Goal: Task Accomplishment & Management: Manage account settings

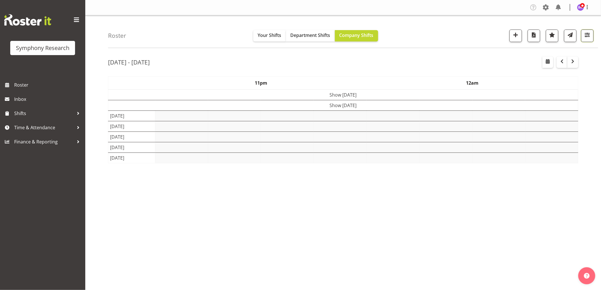
click at [586, 38] on span "button" at bounding box center [587, 34] width 7 height 7
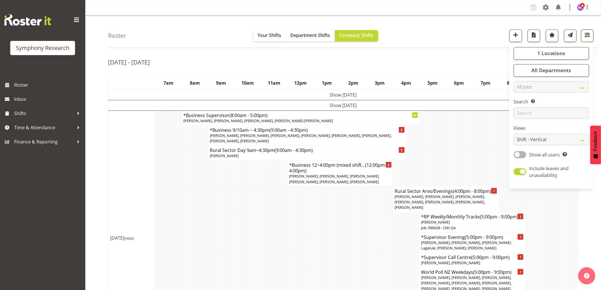
click at [586, 36] on span "button" at bounding box center [587, 34] width 7 height 7
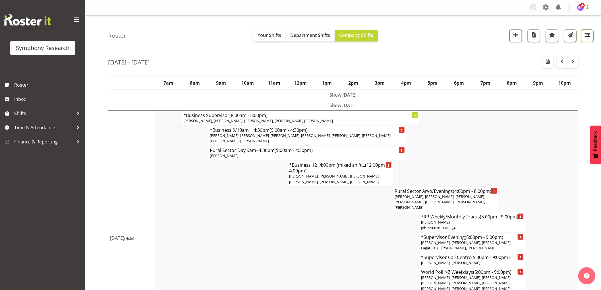
click at [586, 36] on span "button" at bounding box center [587, 34] width 7 height 7
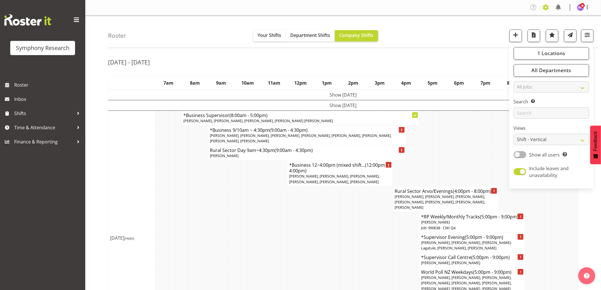
click at [547, 6] on span at bounding box center [545, 7] width 9 height 9
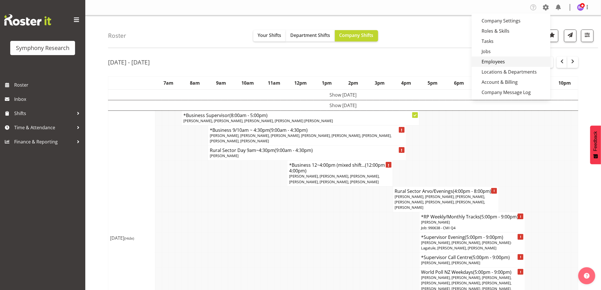
click at [512, 60] on link "Employees" at bounding box center [511, 62] width 79 height 10
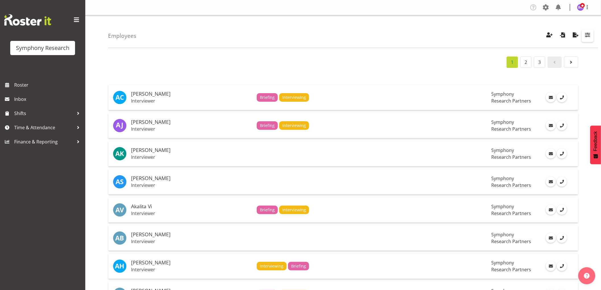
click at [586, 38] on span "button" at bounding box center [587, 34] width 7 height 7
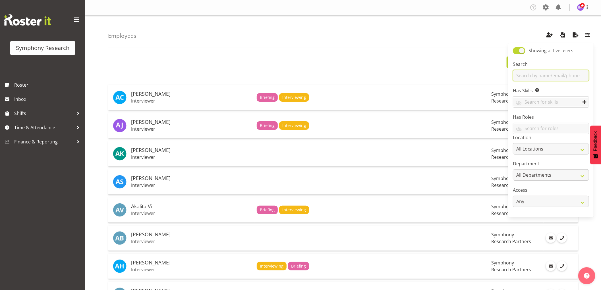
click at [523, 74] on input "text" at bounding box center [551, 75] width 76 height 11
click at [525, 77] on input "text" at bounding box center [551, 75] width 76 height 11
type input "sia"
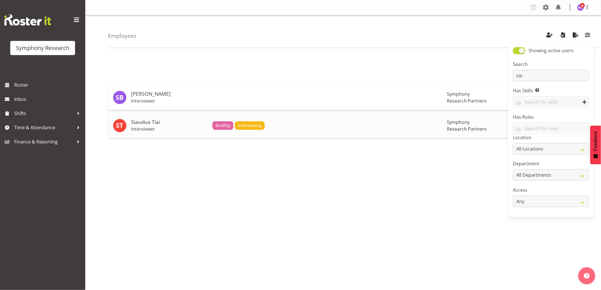
click at [139, 124] on h5 "Siavalua Tiai" at bounding box center [169, 122] width 77 height 6
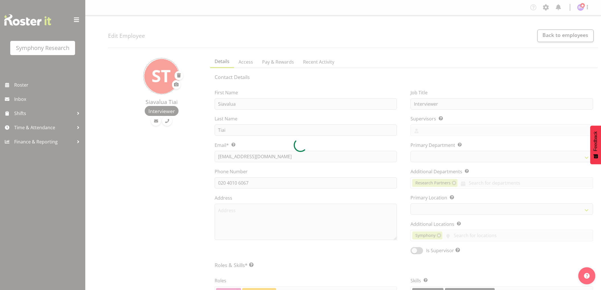
select select "TimelineWeek"
select select
select select "51"
select select "39"
